Goal: Transaction & Acquisition: Purchase product/service

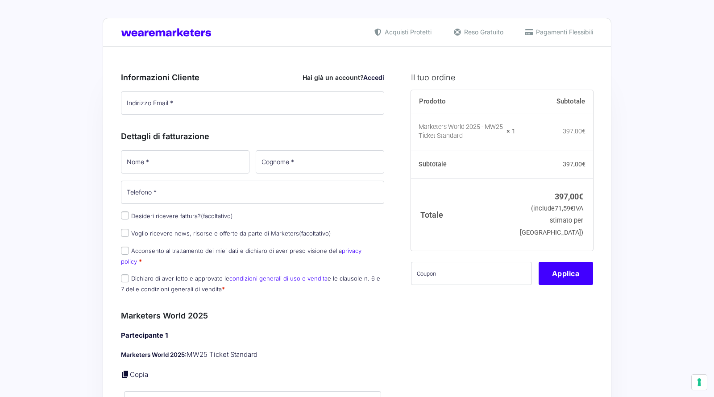
type input "jaweraj888@aupvs.com"
type input "[PERSON_NAME]"
type input "3278279770"
type input "[PERSON_NAME]"
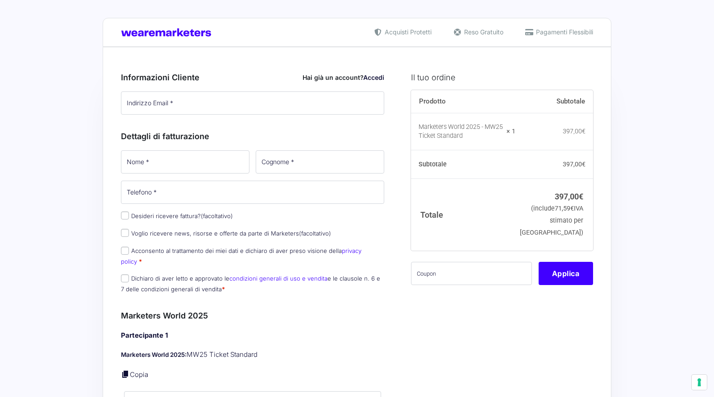
type input "[PERSON_NAME]"
type input "[EMAIL_ADDRESS][DOMAIN_NAME]"
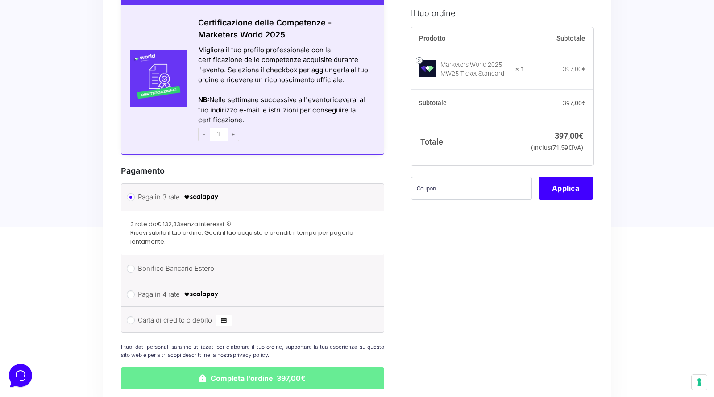
scroll to position [685, 0]
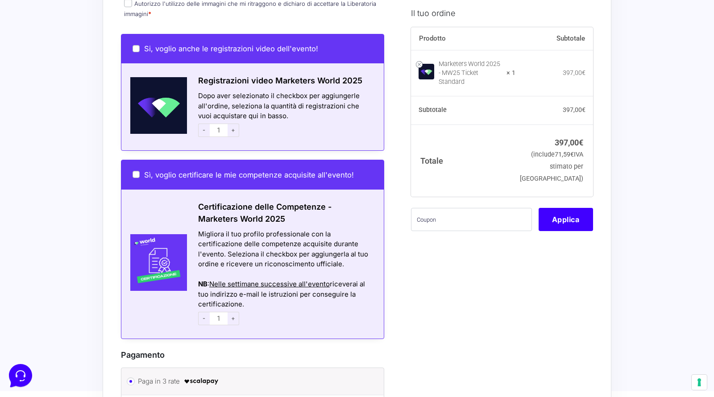
scroll to position [447, 0]
